Goal: Task Accomplishment & Management: Complete application form

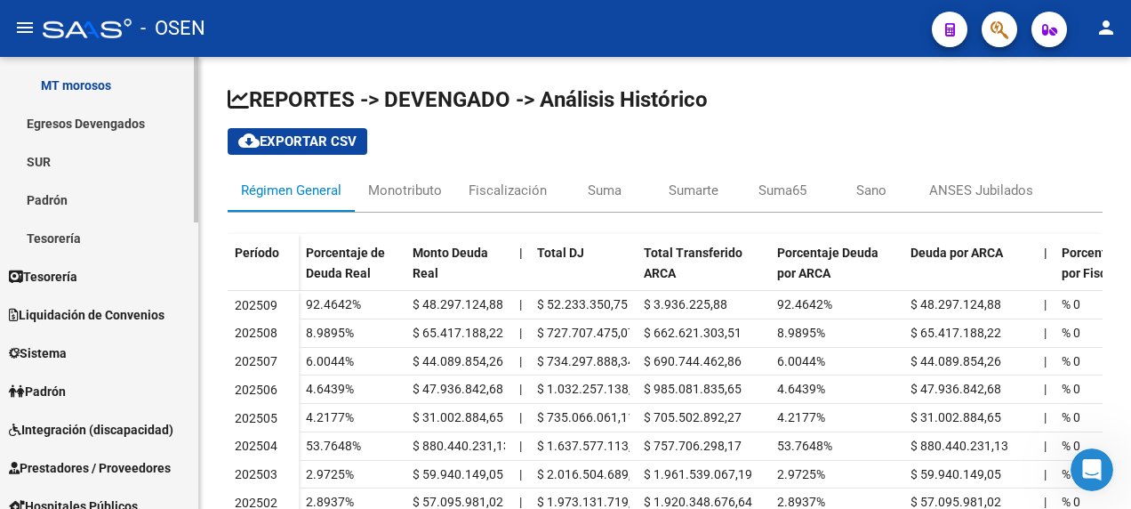
scroll to position [445, 0]
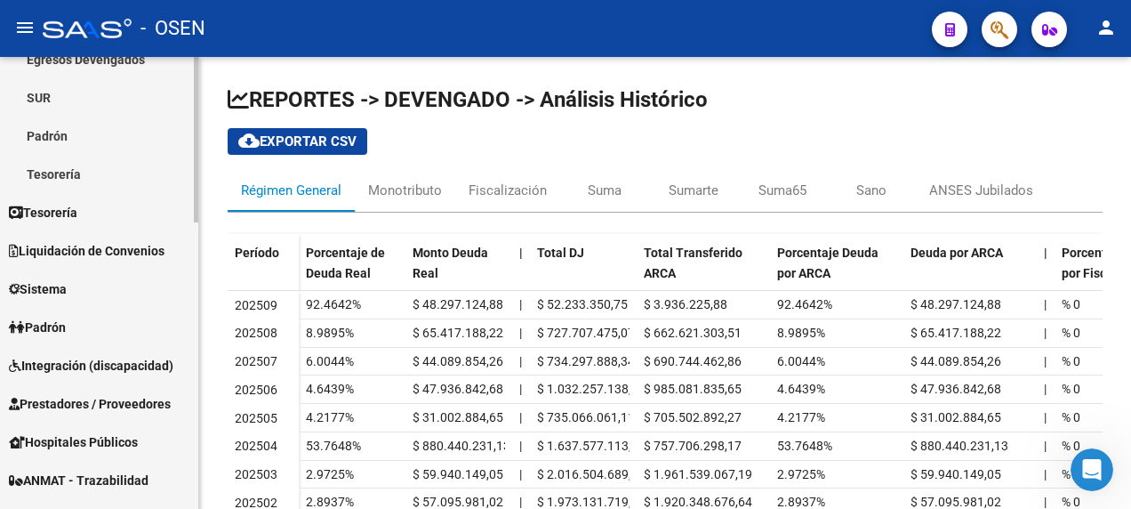
click at [74, 407] on span "Prestadores / Proveedores" at bounding box center [90, 404] width 162 height 20
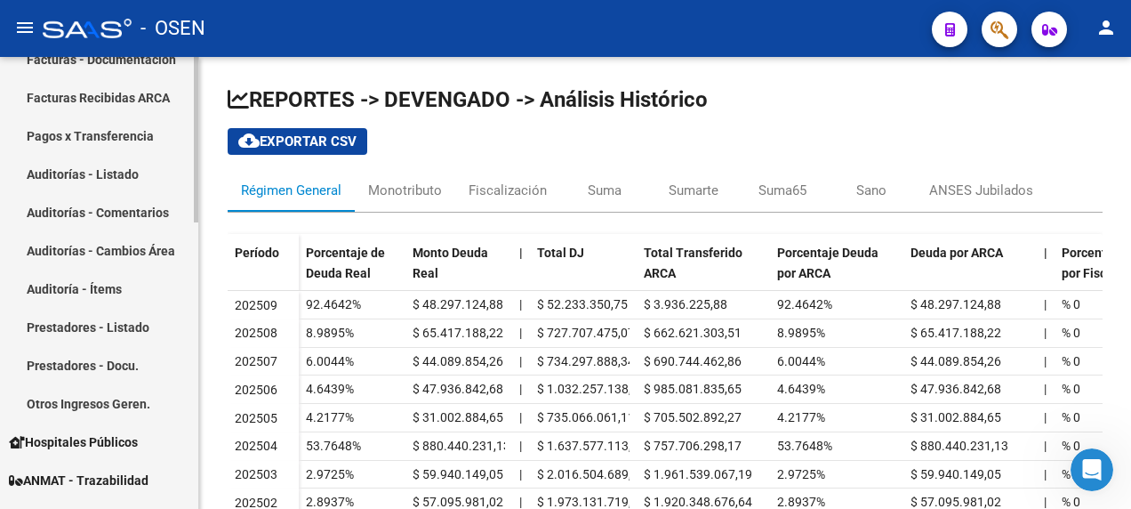
scroll to position [356, 0]
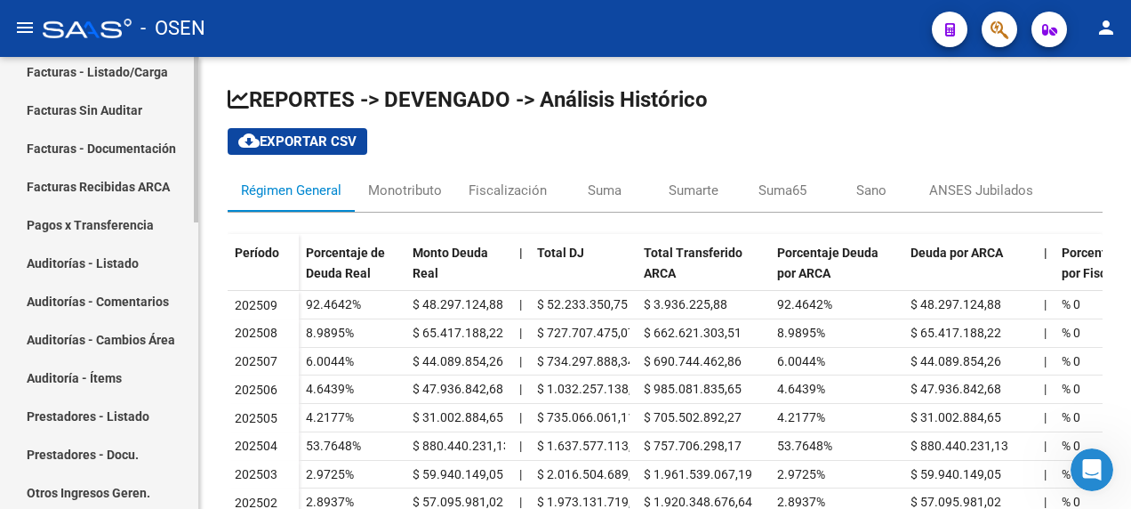
click at [107, 74] on link "Facturas - Listado/Carga" at bounding box center [99, 71] width 198 height 38
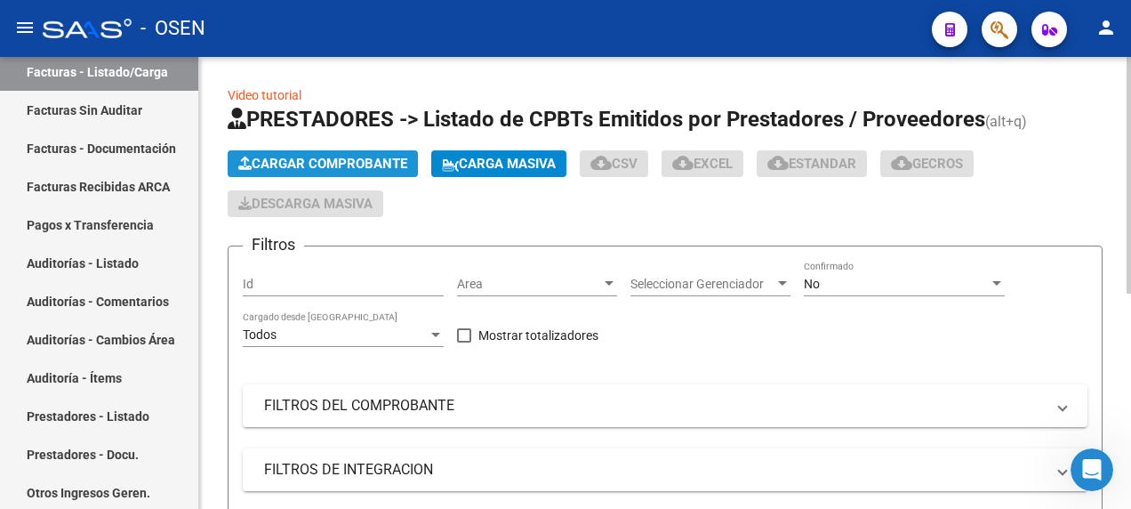
click at [380, 165] on span "Cargar Comprobante" at bounding box center [322, 164] width 169 height 16
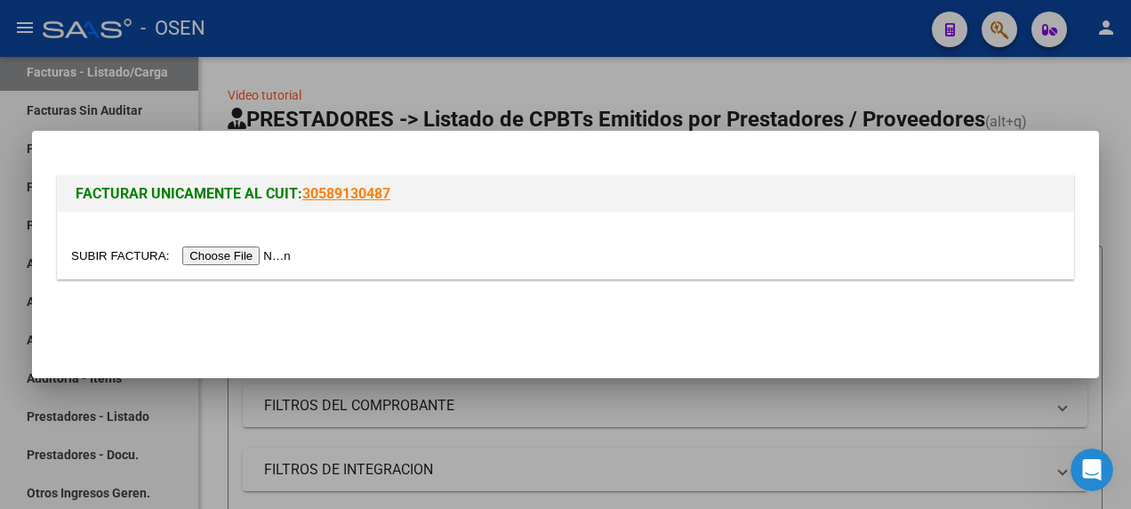
click at [213, 255] on input "file" at bounding box center [183, 255] width 225 height 19
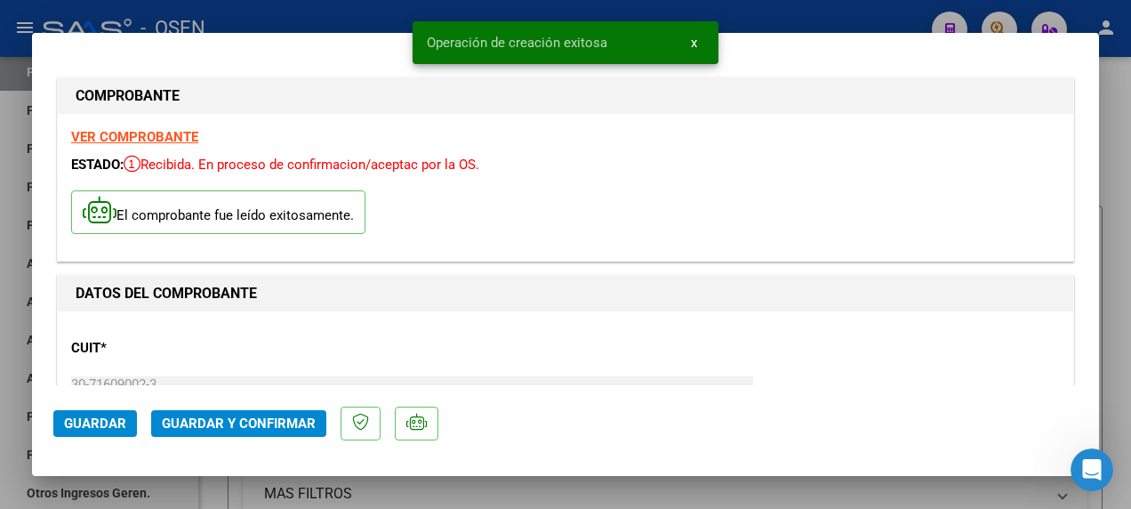
click at [227, 426] on span "Guardar y Confirmar" at bounding box center [239, 423] width 154 height 16
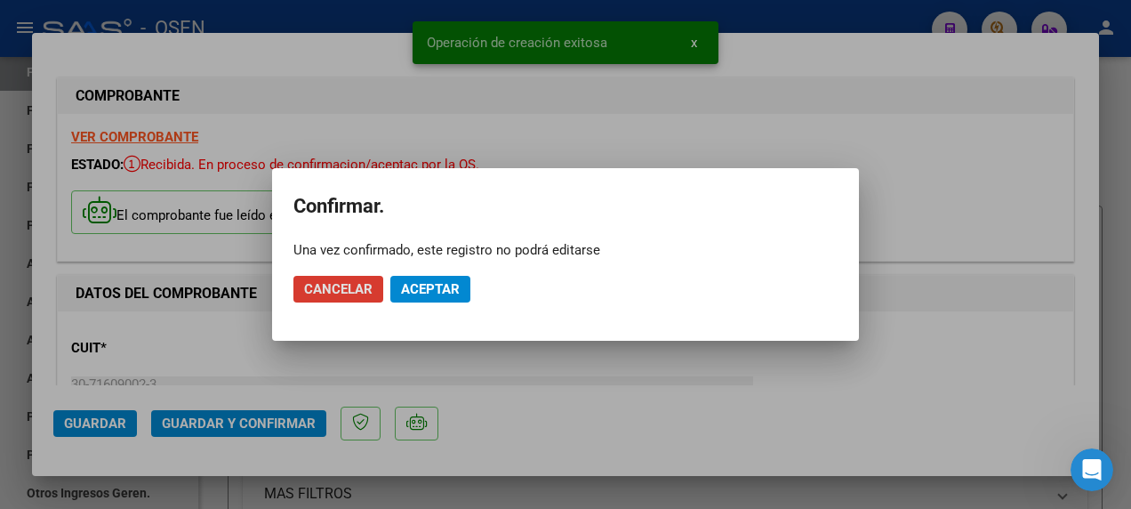
click at [436, 286] on span "Aceptar" at bounding box center [430, 289] width 59 height 16
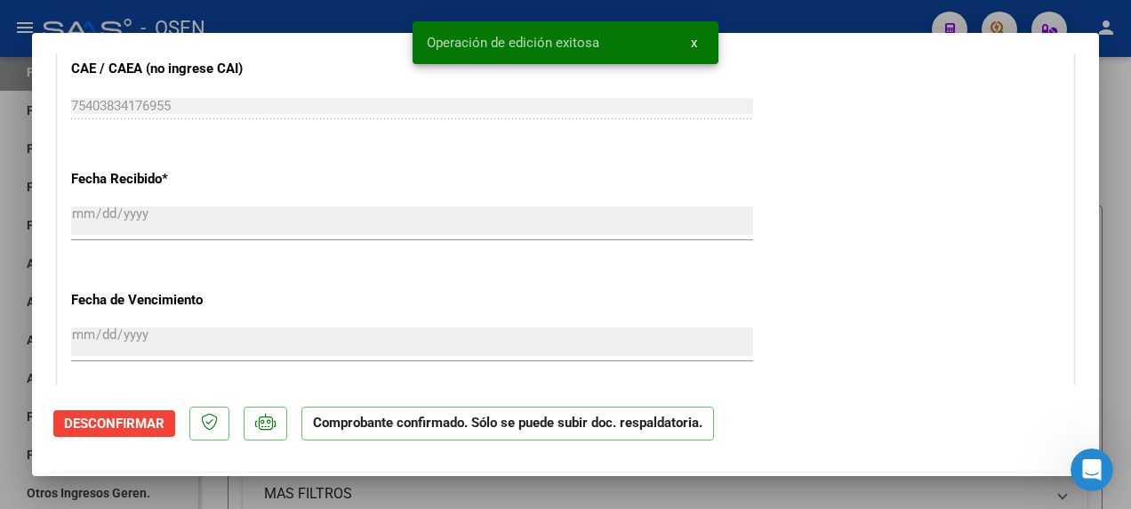
scroll to position [1245, 0]
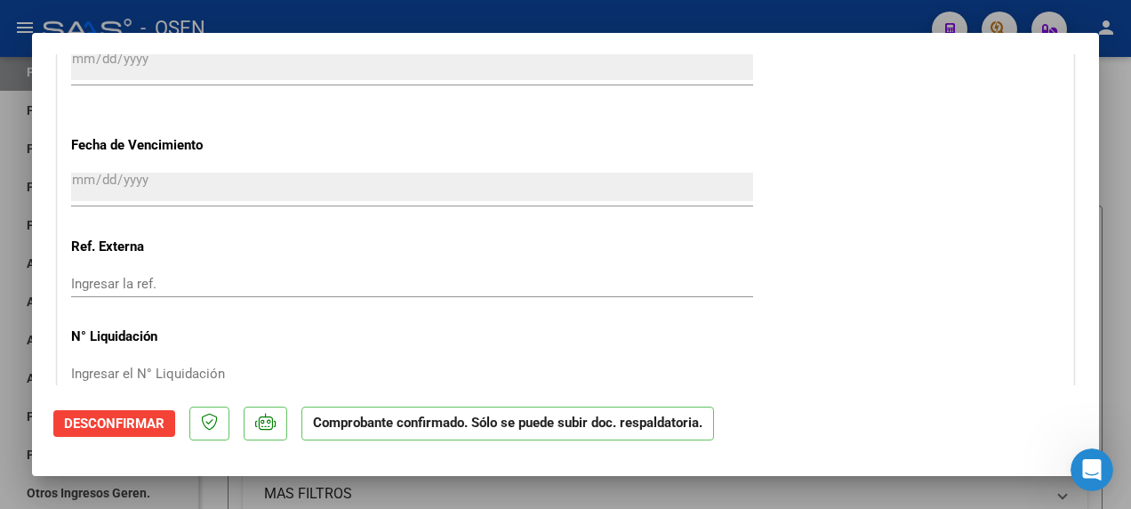
click at [1090, 23] on div at bounding box center [565, 254] width 1131 height 509
type input "$ 0,00"
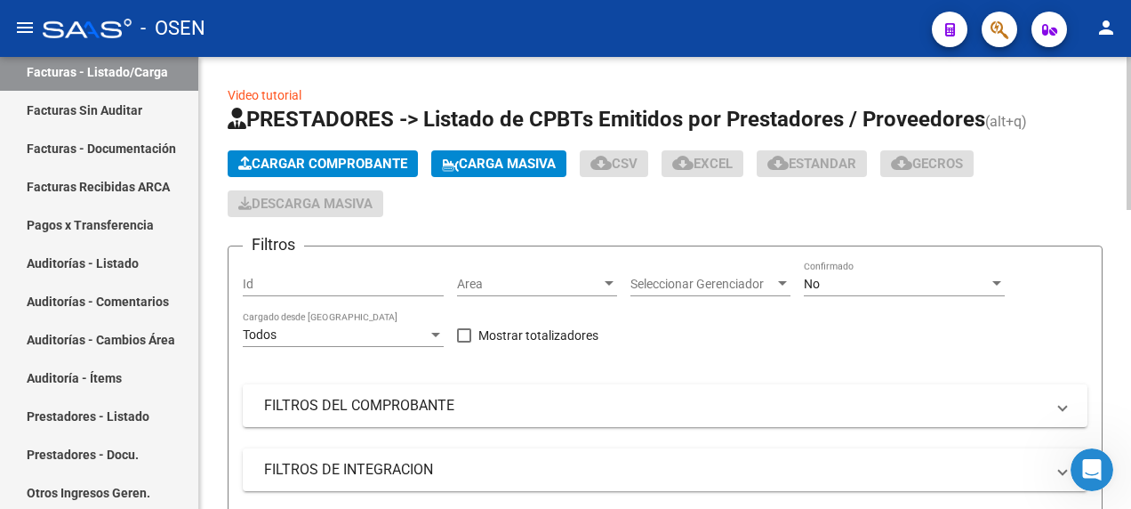
click at [334, 156] on span "Cargar Comprobante" at bounding box center [322, 164] width 169 height 16
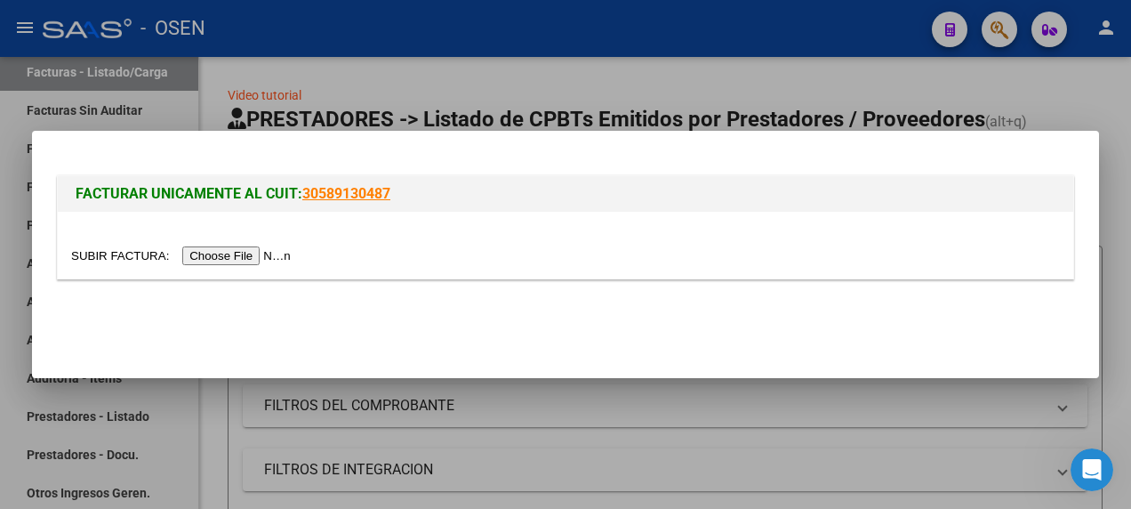
click at [222, 254] on input "file" at bounding box center [183, 255] width 225 height 19
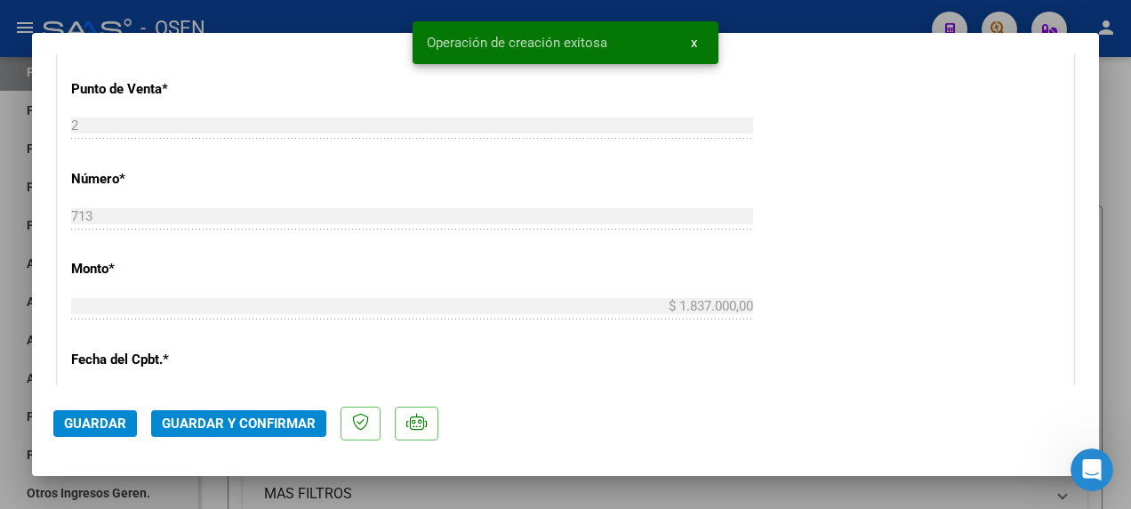
scroll to position [889, 0]
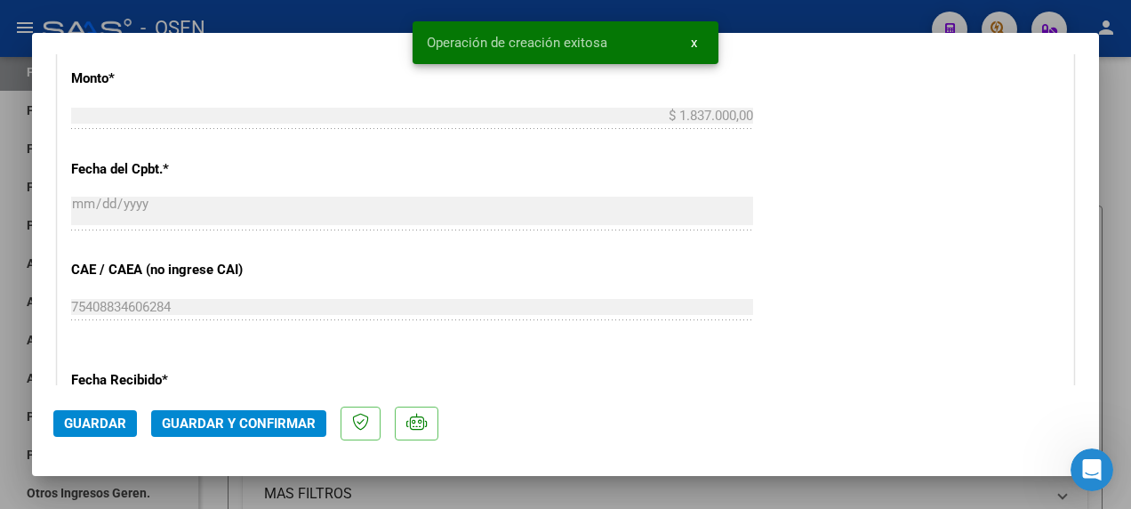
click at [199, 424] on span "Guardar y Confirmar" at bounding box center [239, 423] width 154 height 16
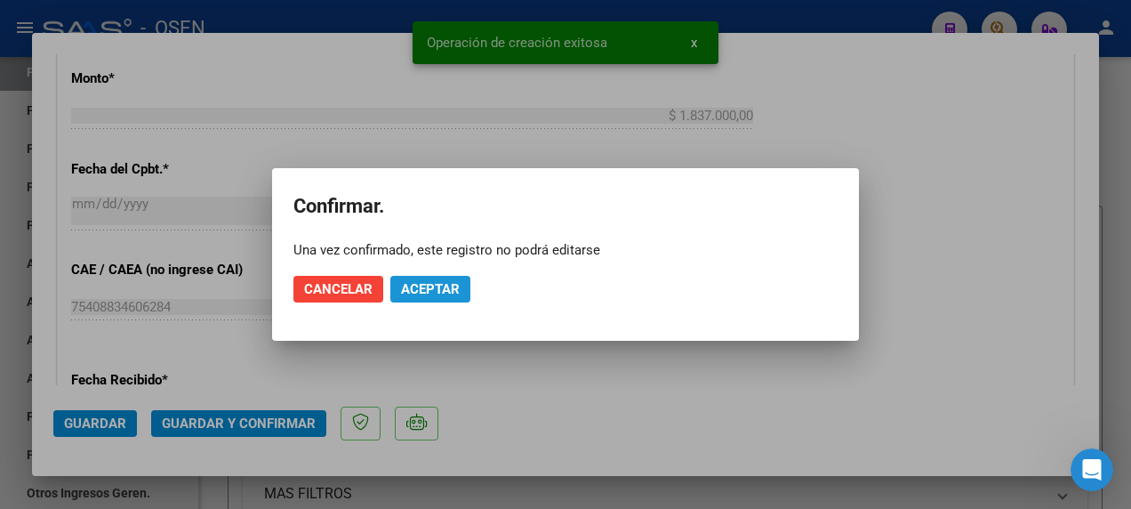
click at [445, 283] on span "Aceptar" at bounding box center [430, 289] width 59 height 16
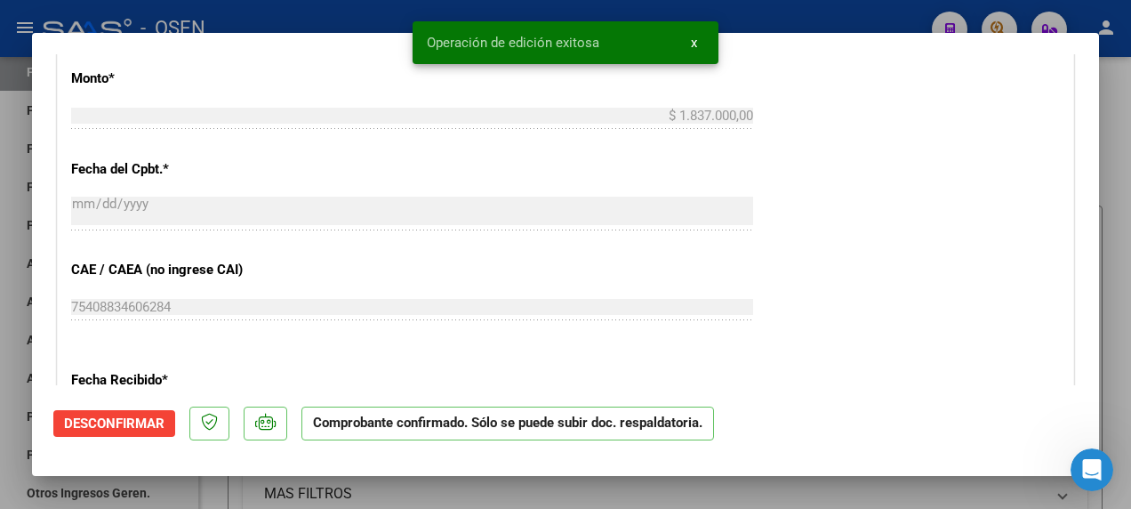
click at [1112, 93] on div at bounding box center [565, 254] width 1131 height 509
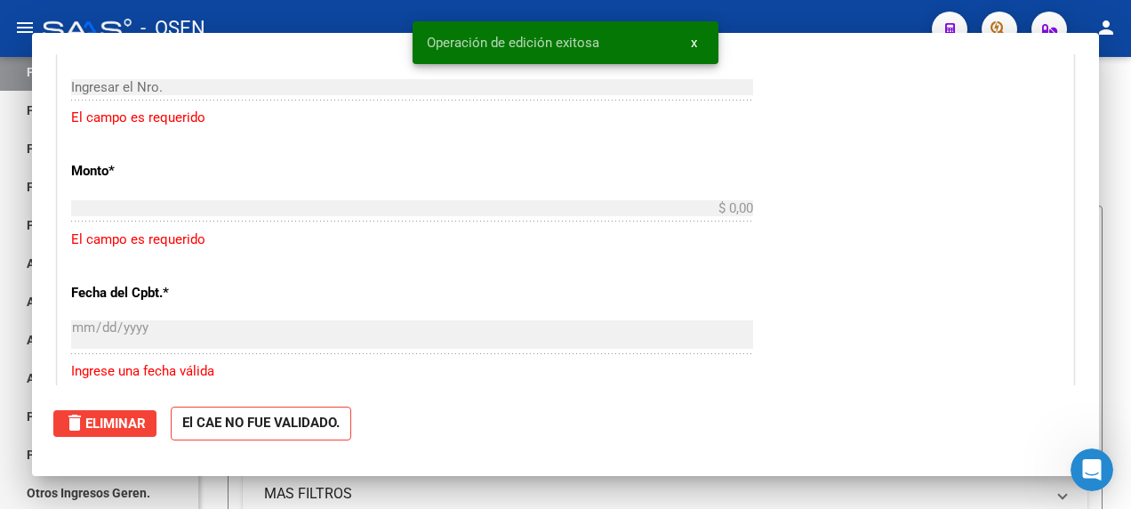
scroll to position [0, 0]
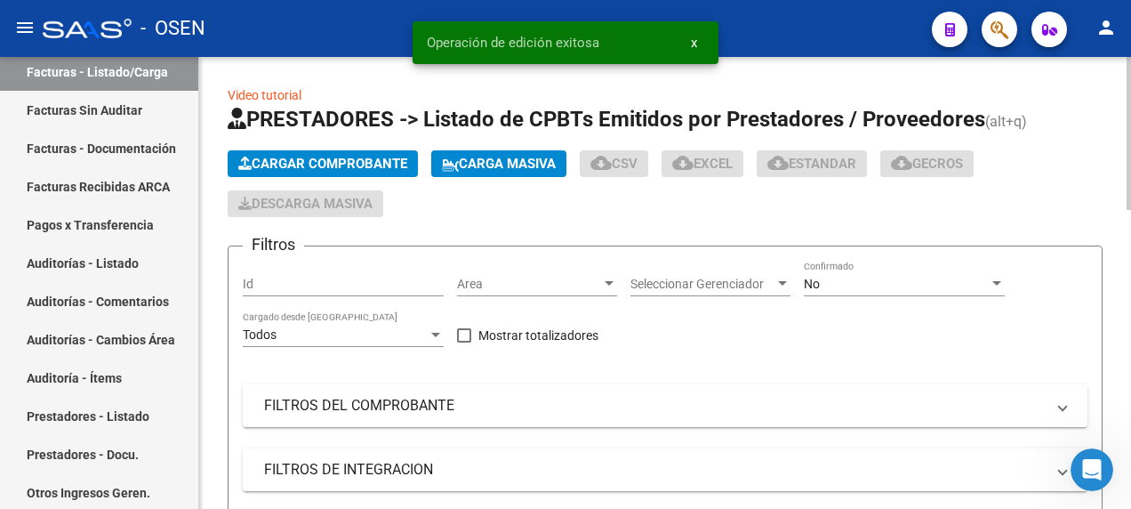
click at [329, 162] on span "Cargar Comprobante" at bounding box center [322, 164] width 169 height 16
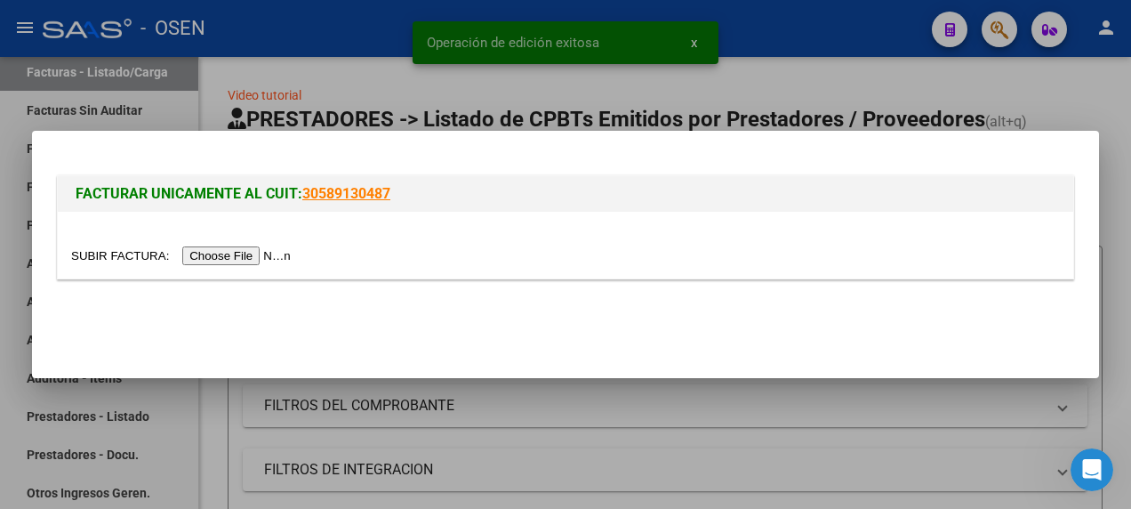
click at [240, 257] on input "file" at bounding box center [183, 255] width 225 height 19
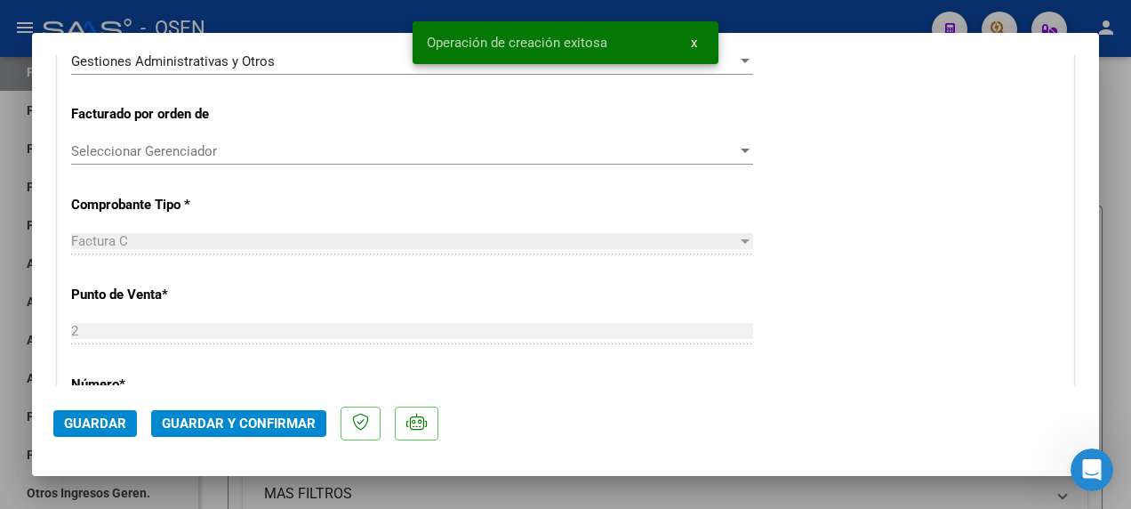
scroll to position [623, 0]
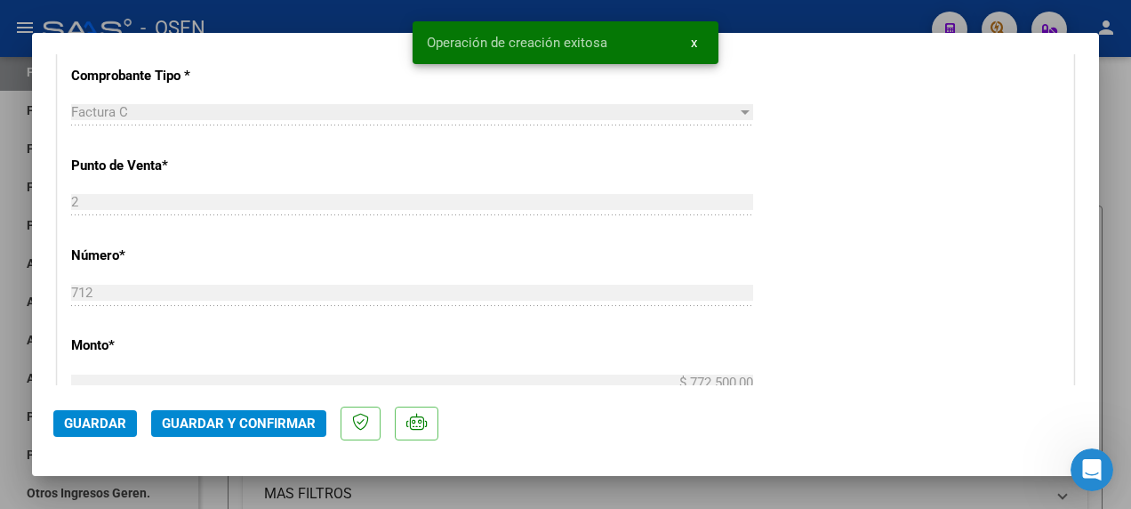
click at [250, 426] on span "Guardar y Confirmar" at bounding box center [239, 423] width 154 height 16
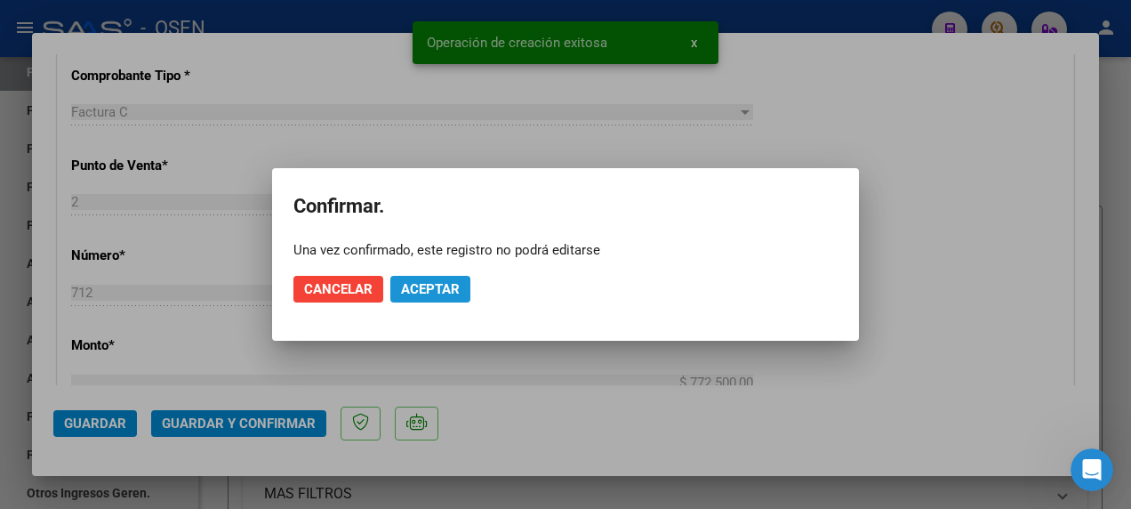
click at [450, 283] on span "Aceptar" at bounding box center [430, 289] width 59 height 16
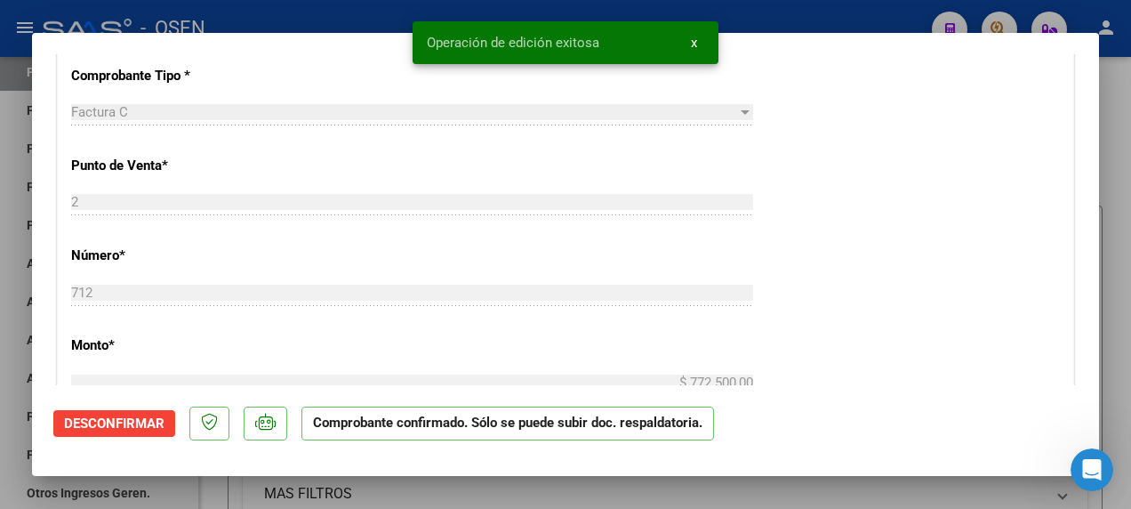
click at [1078, 11] on div at bounding box center [565, 254] width 1131 height 509
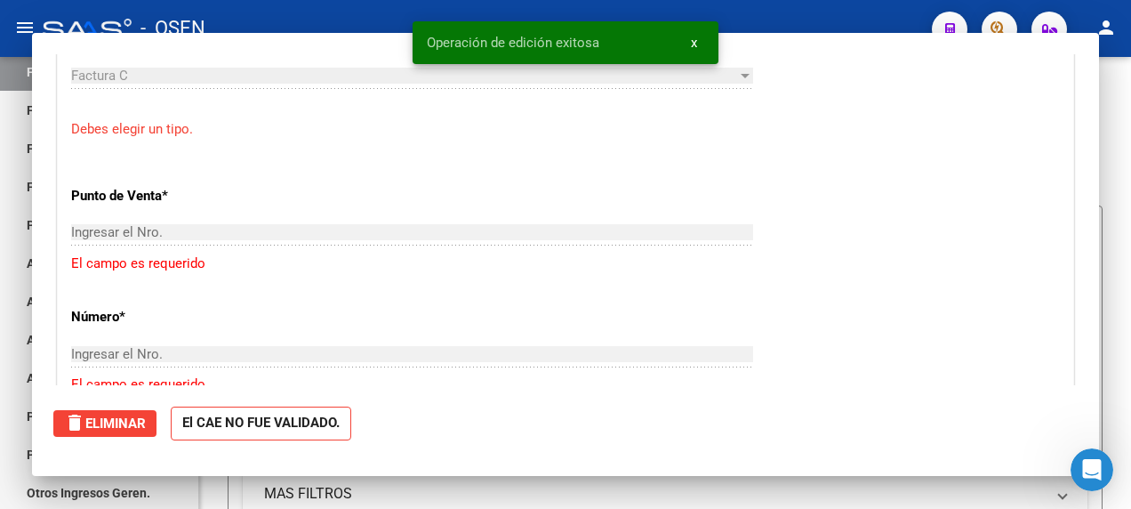
scroll to position [0, 0]
